Goal: Transaction & Acquisition: Purchase product/service

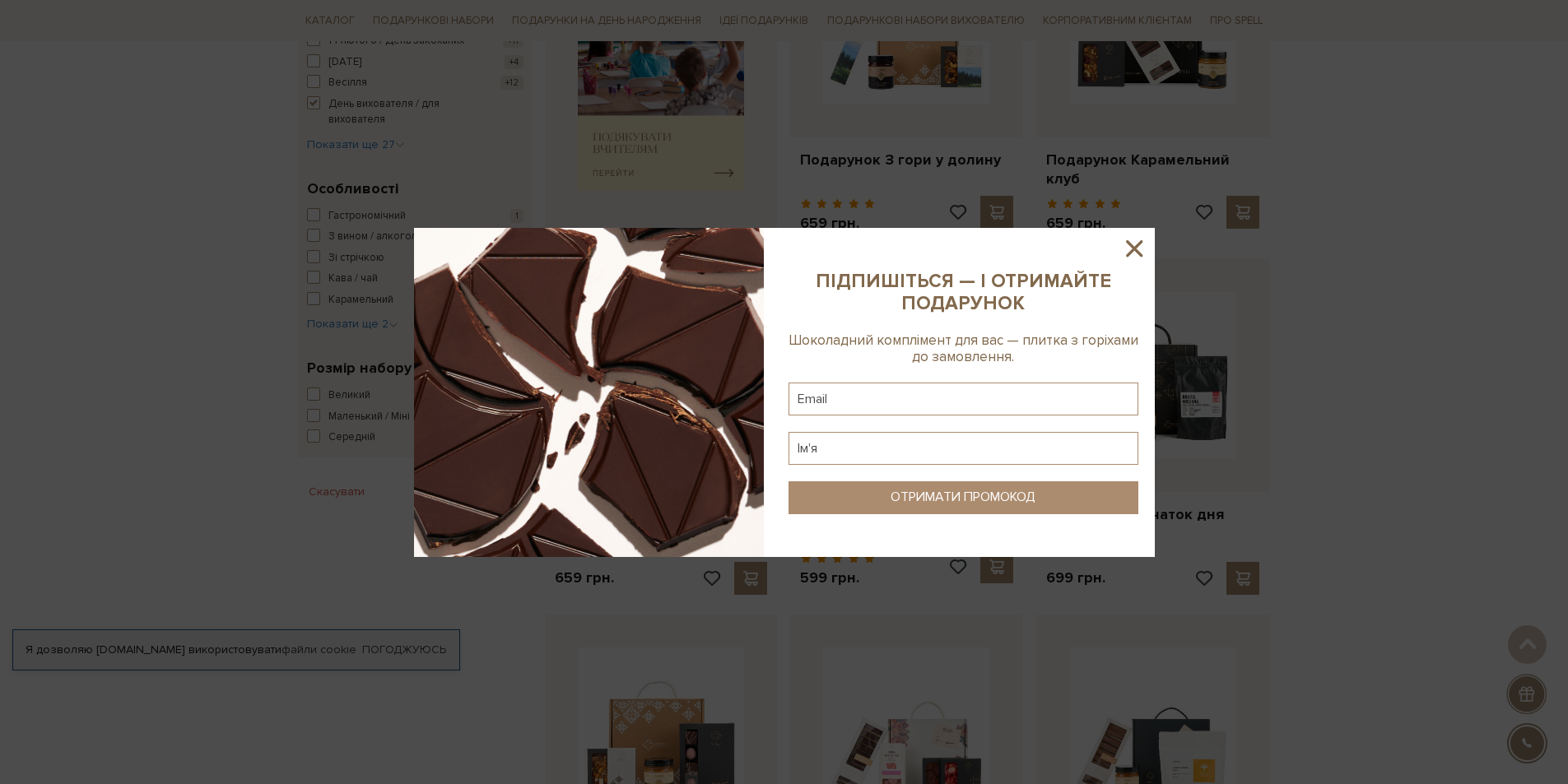
scroll to position [658, 0]
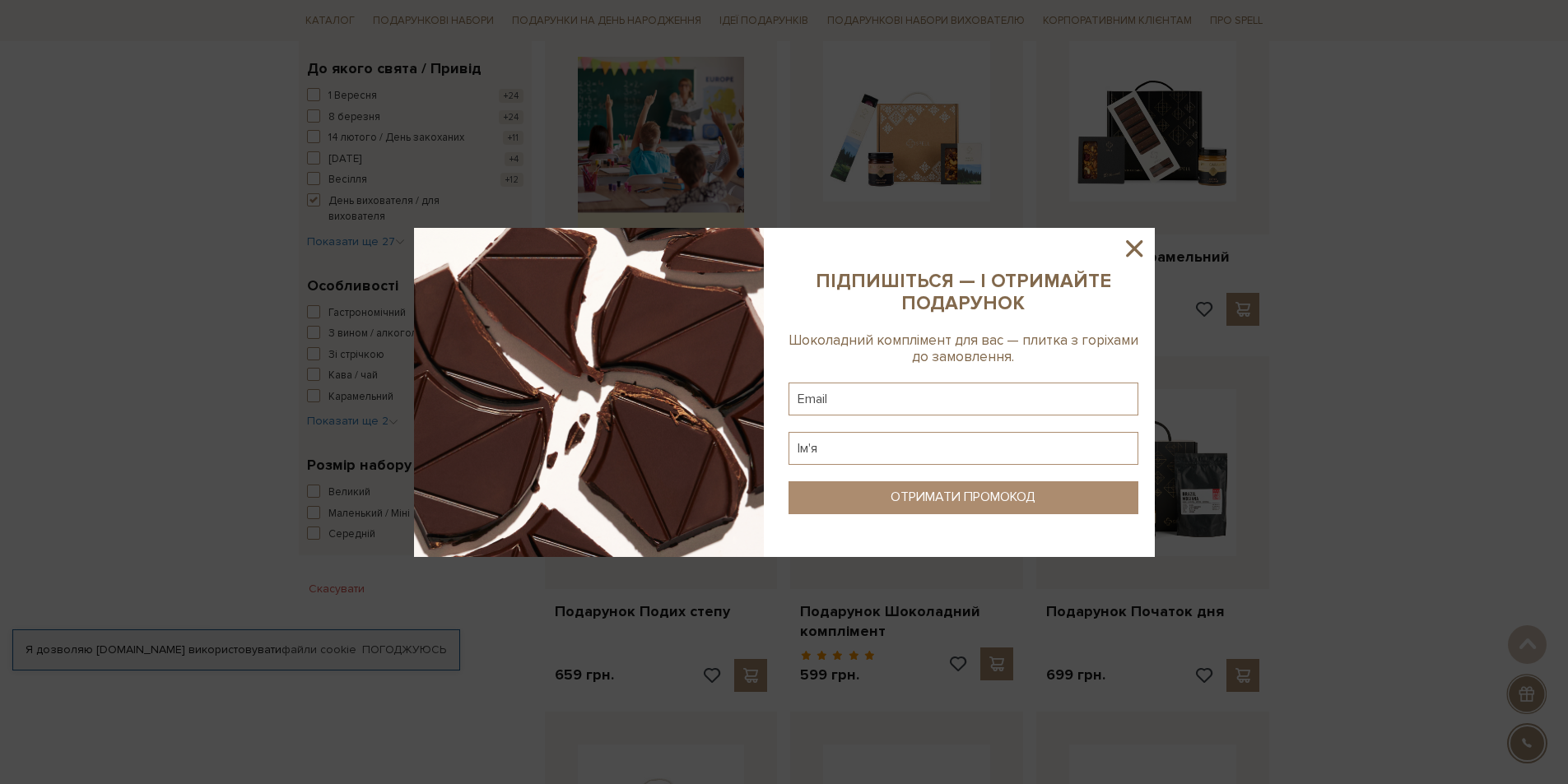
click at [1131, 251] on icon at bounding box center [1133, 248] width 16 height 16
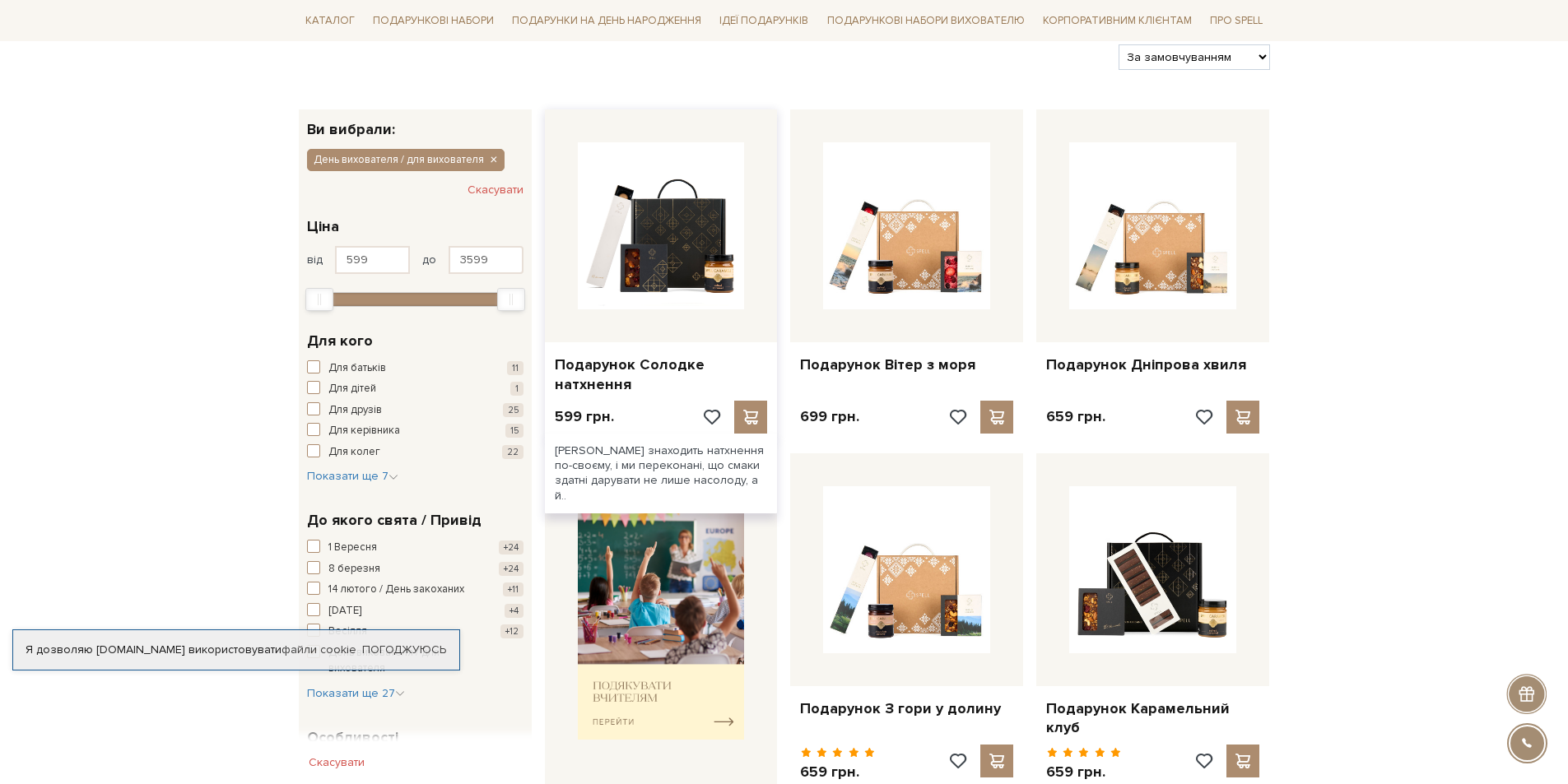
scroll to position [247, 0]
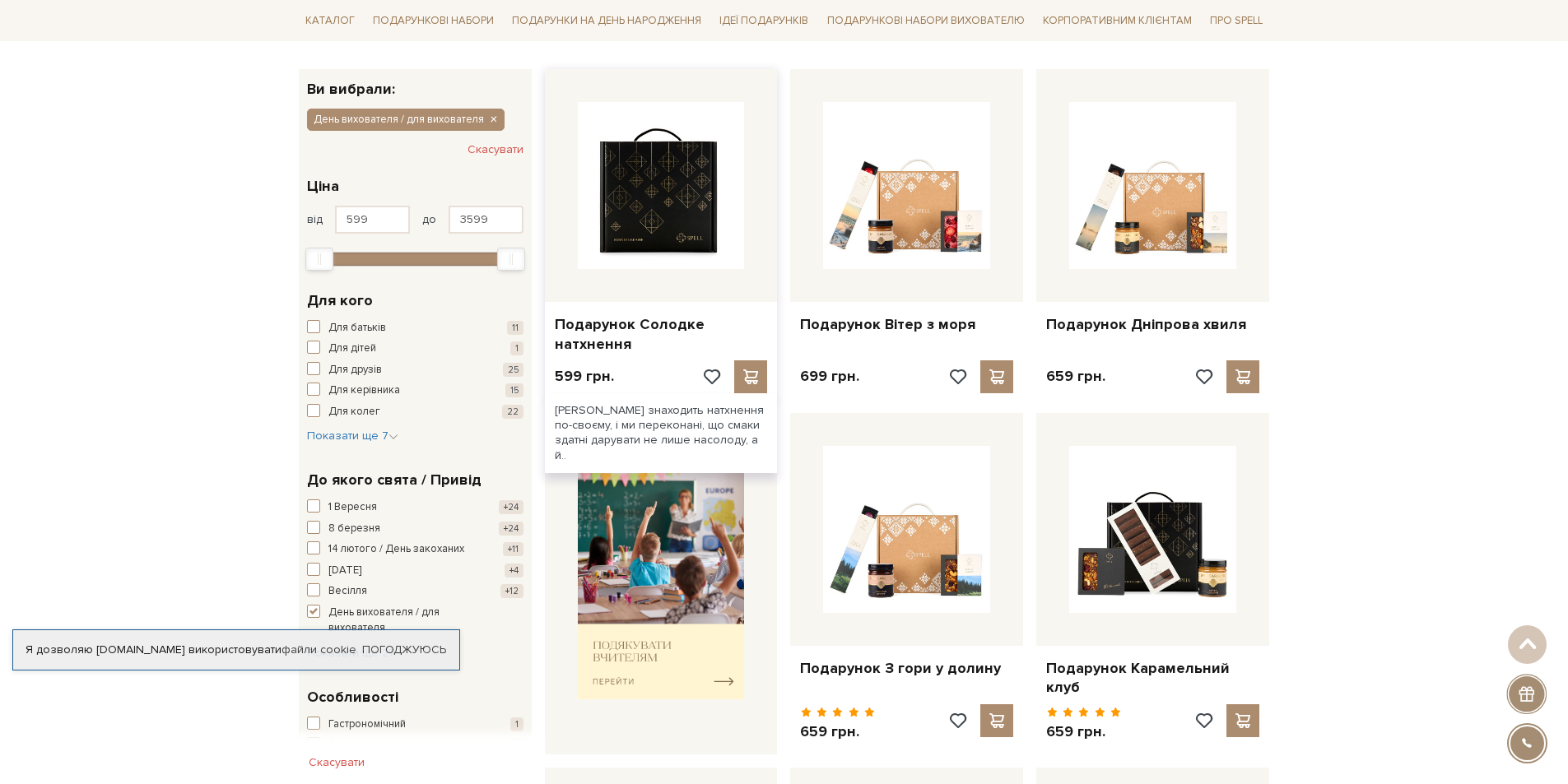
click at [635, 225] on img at bounding box center [661, 186] width 167 height 167
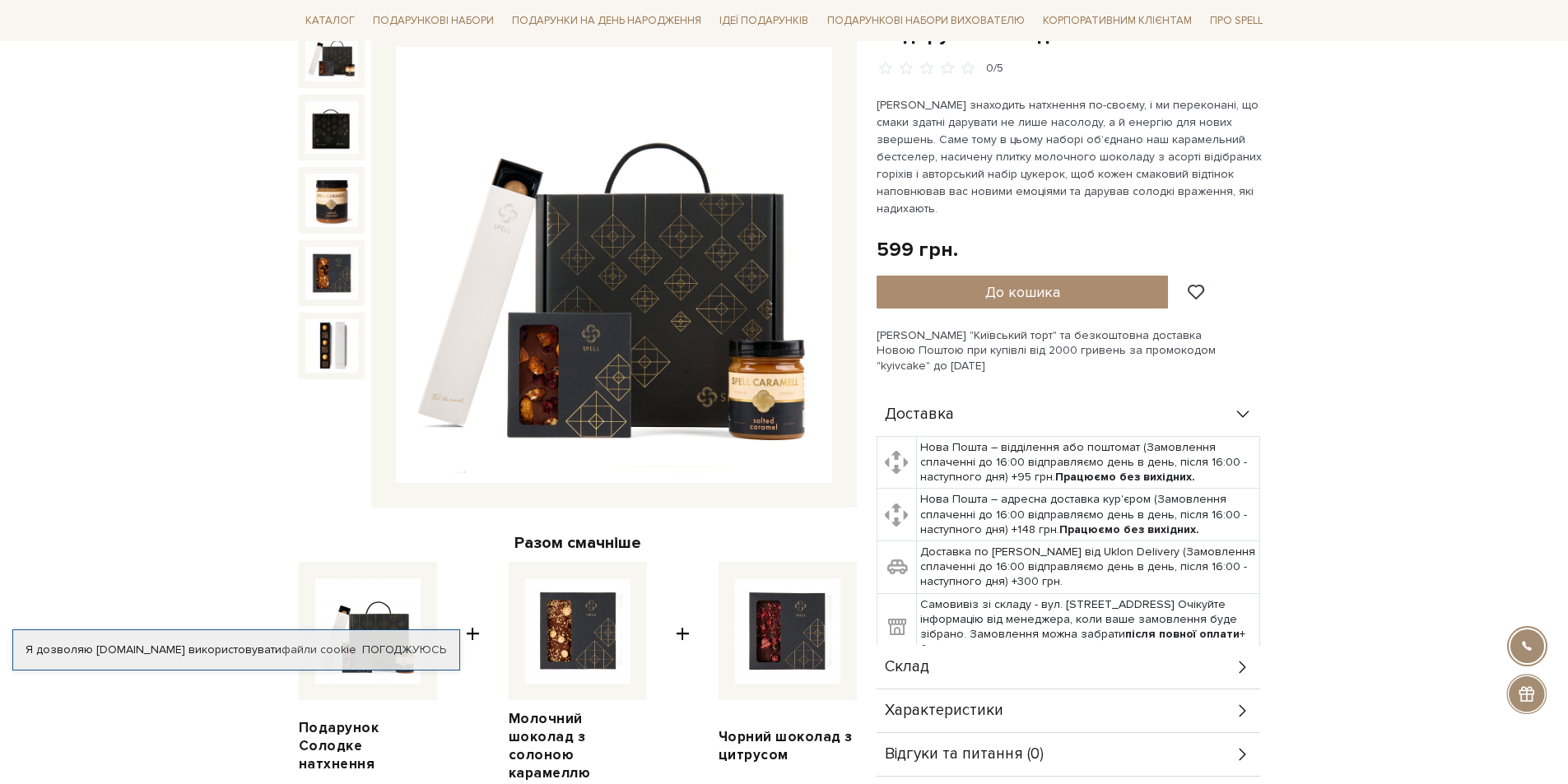
scroll to position [247, 0]
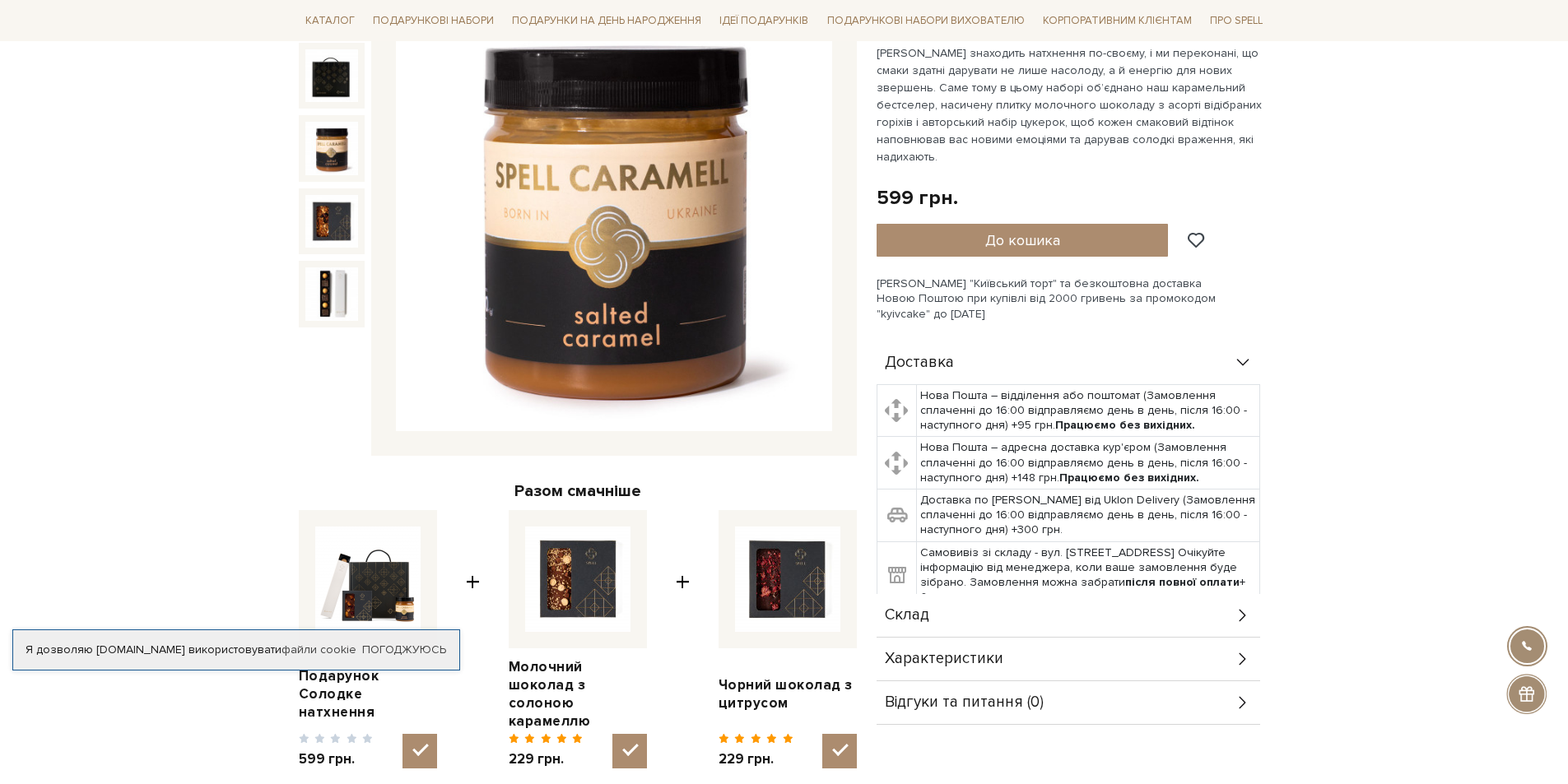
click at [331, 155] on img at bounding box center [332, 147] width 53 height 52
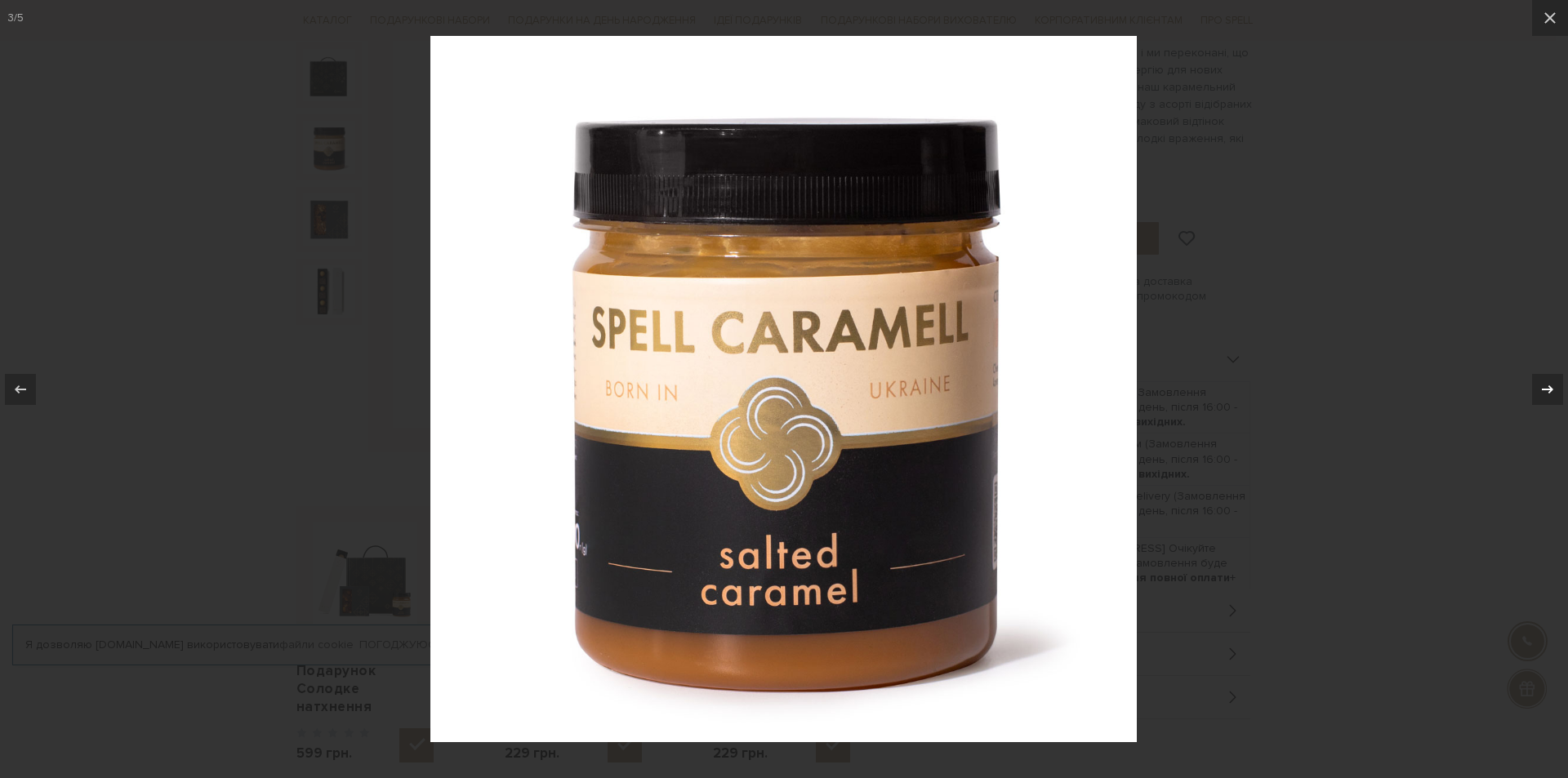
click at [1553, 388] on icon at bounding box center [1547, 389] width 20 height 20
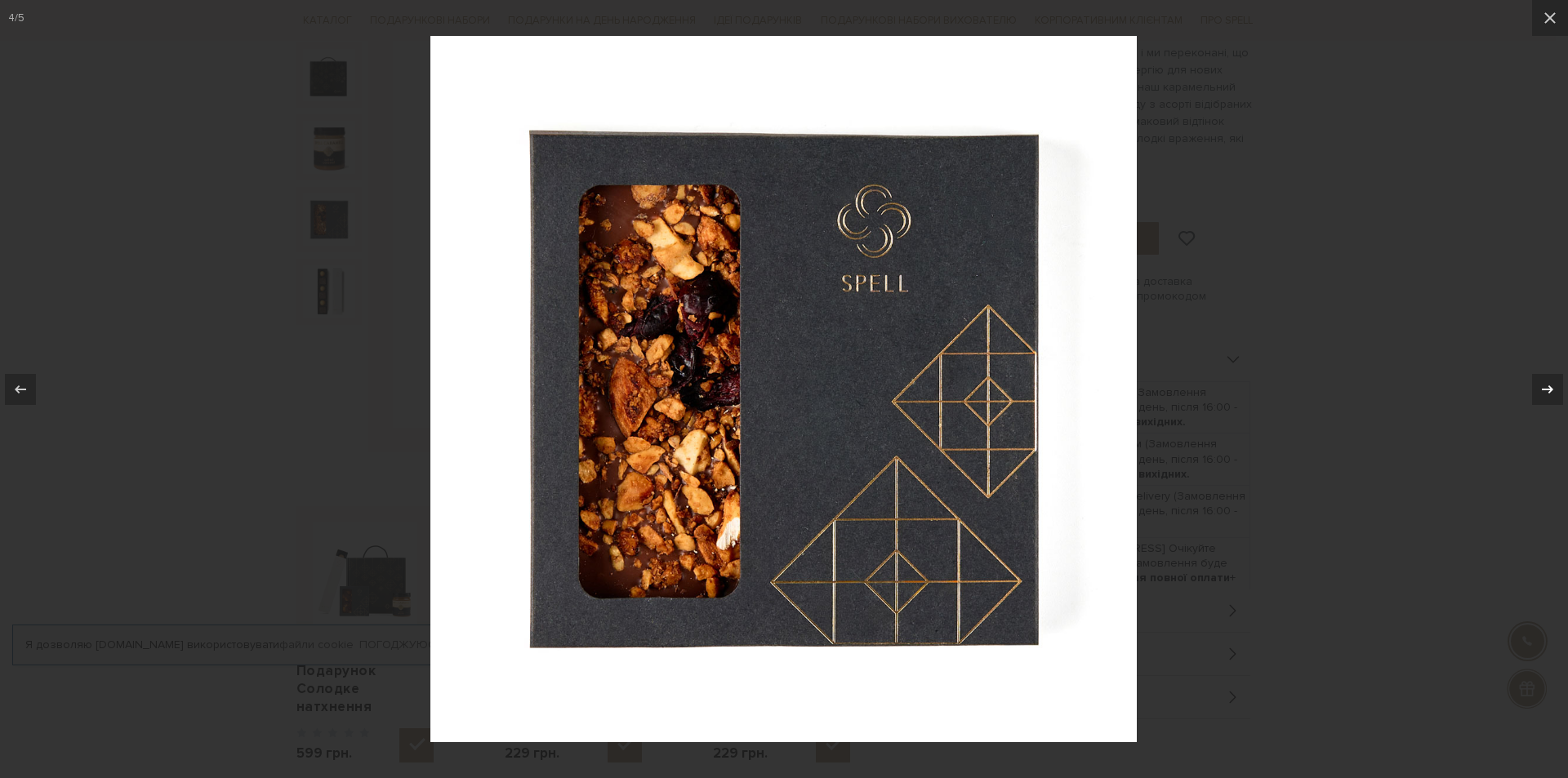
click at [1549, 387] on icon at bounding box center [1547, 389] width 11 height 9
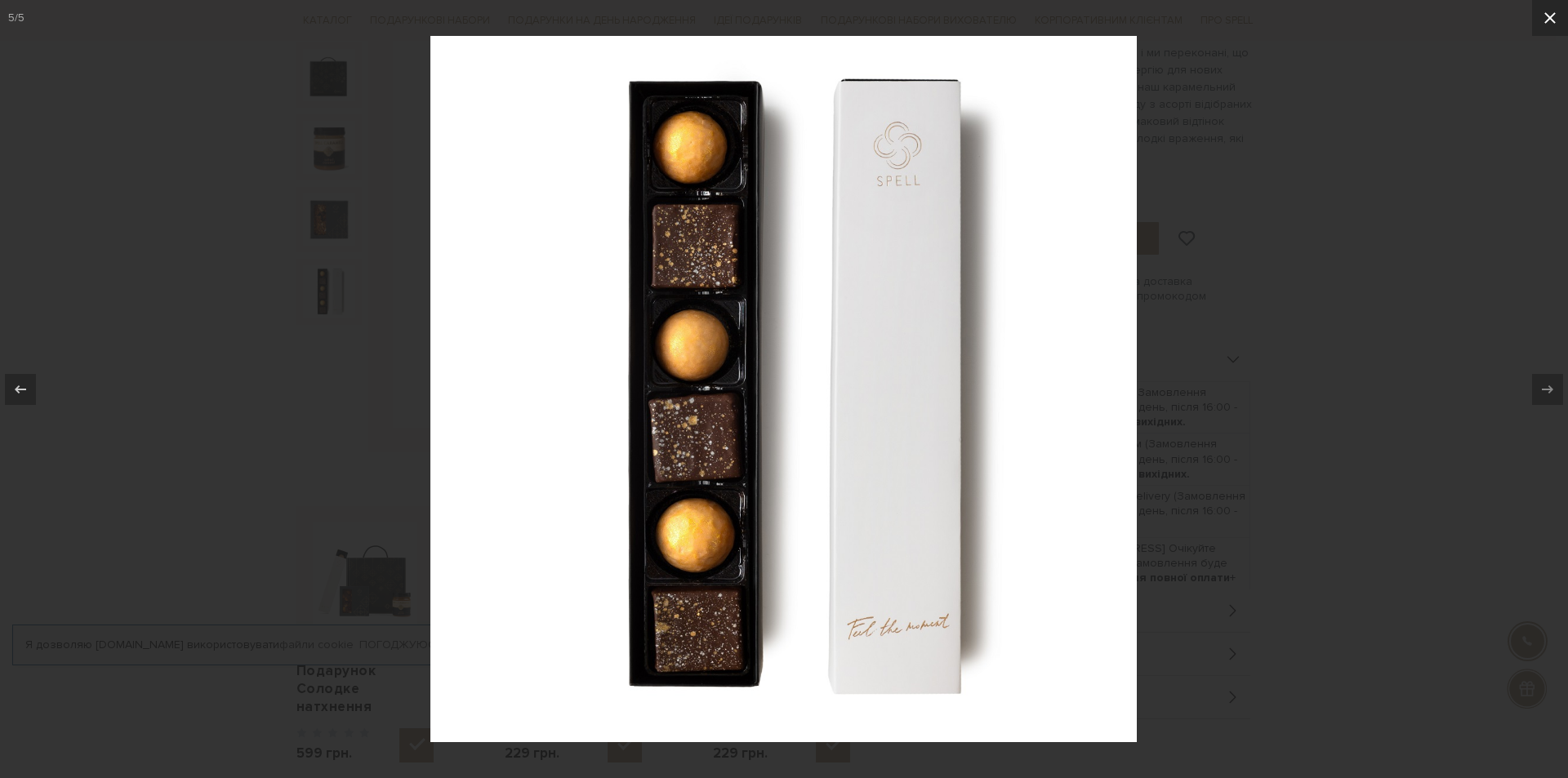
click at [1541, 15] on icon at bounding box center [1549, 18] width 20 height 20
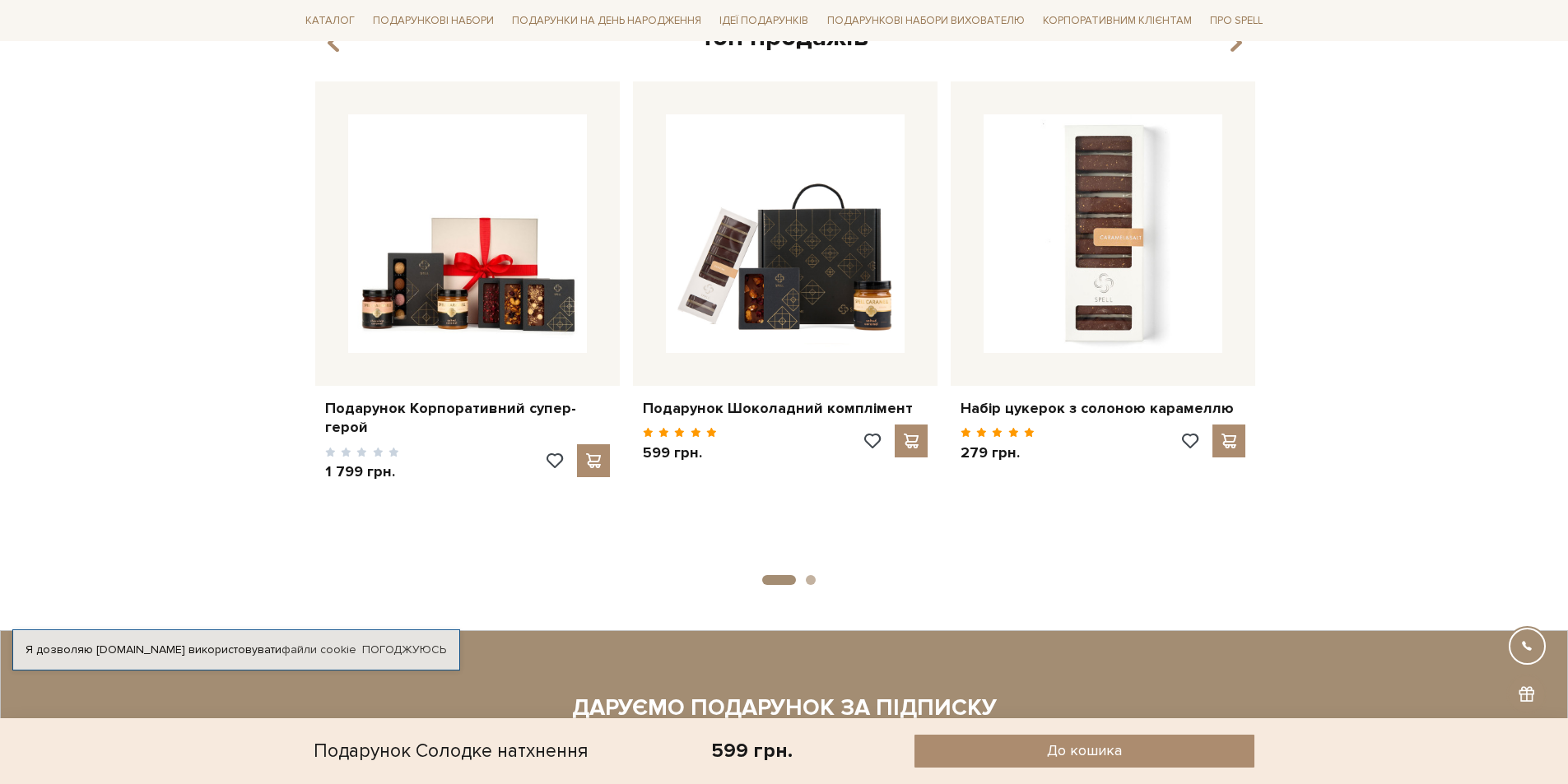
scroll to position [1316, 0]
